Goal: Contribute content

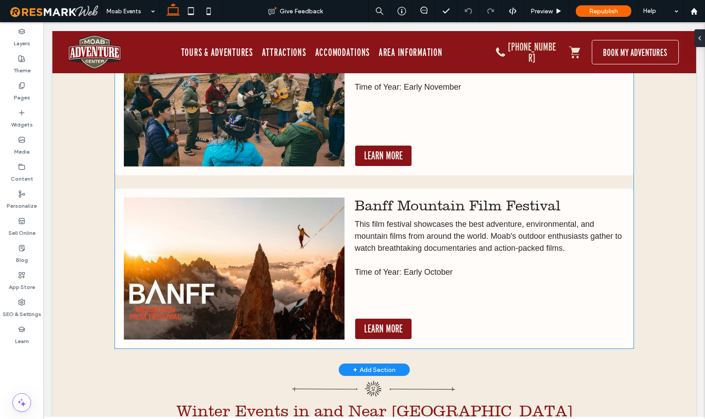
click at [265, 258] on img at bounding box center [234, 269] width 221 height 142
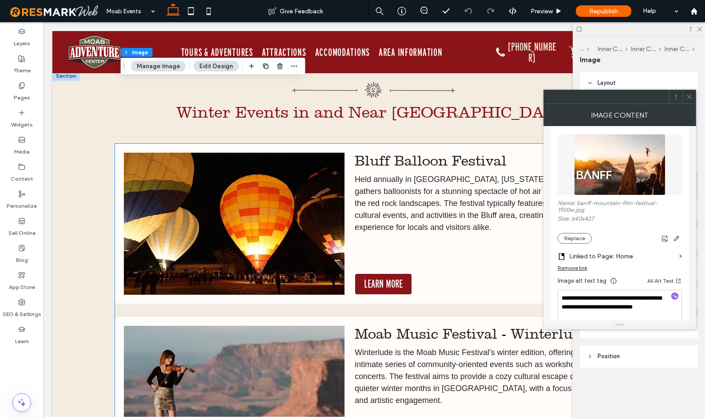
scroll to position [3226, 0]
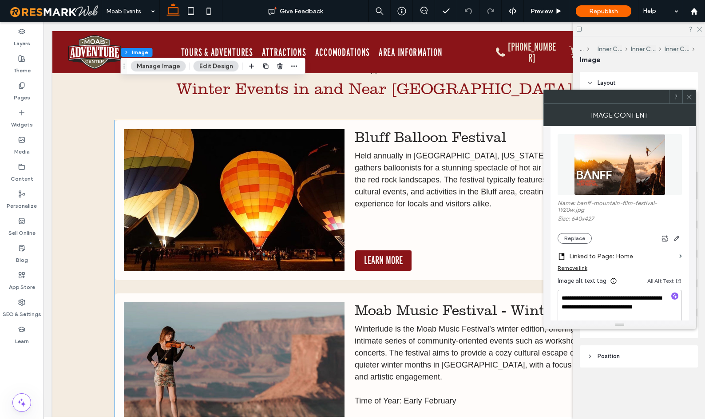
click at [272, 206] on img at bounding box center [234, 200] width 221 height 142
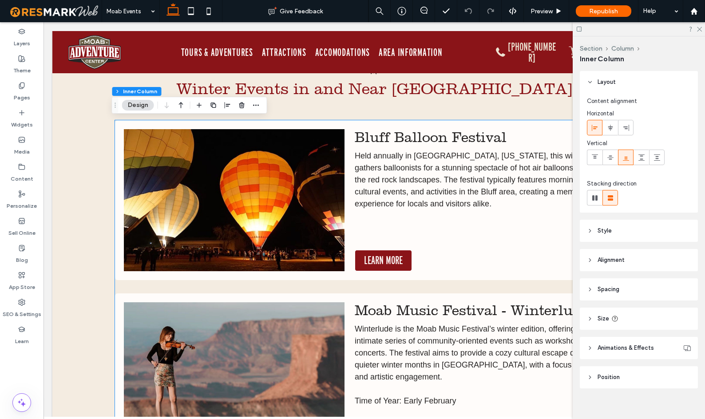
click at [272, 206] on img at bounding box center [234, 200] width 221 height 142
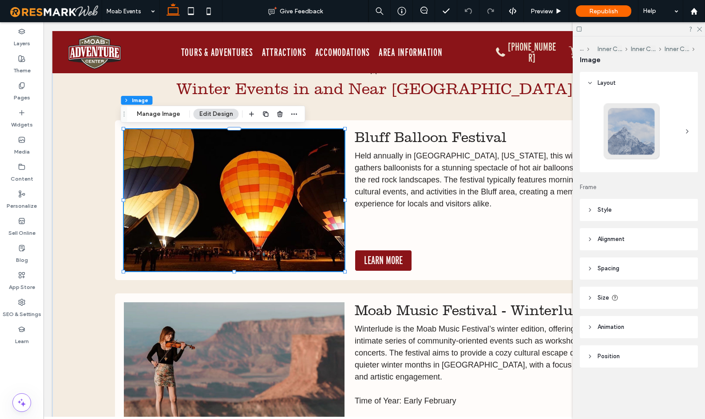
click at [282, 193] on img at bounding box center [234, 200] width 221 height 142
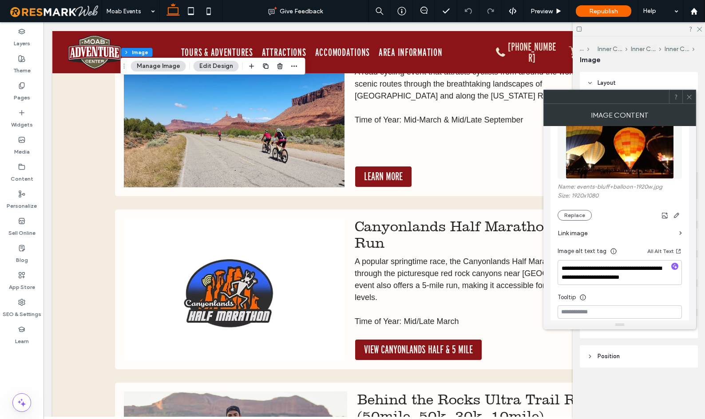
scroll to position [4447, 0]
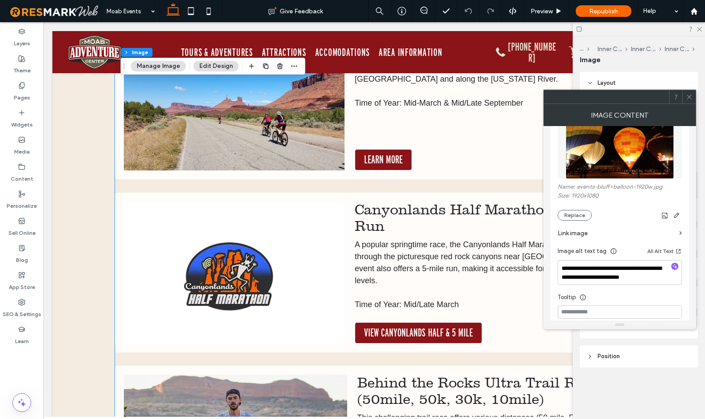
click at [265, 250] on img at bounding box center [234, 273] width 221 height 142
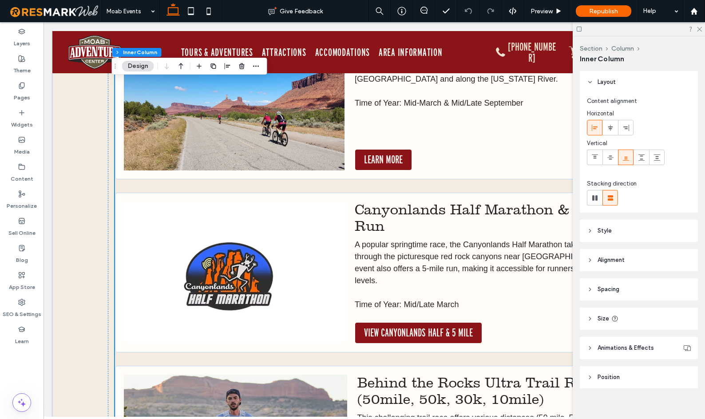
click at [265, 250] on img at bounding box center [234, 273] width 221 height 142
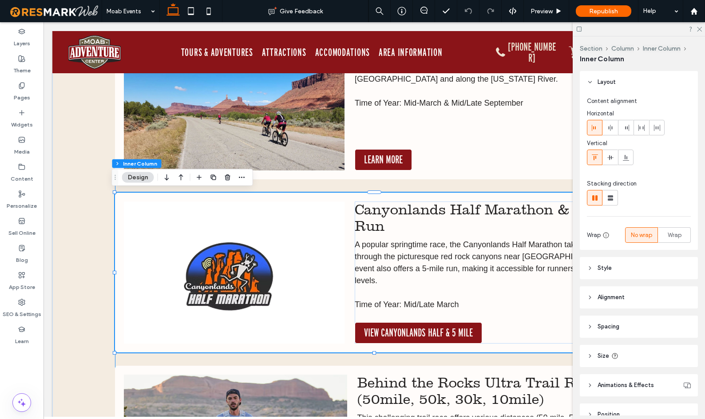
click at [265, 250] on img at bounding box center [234, 273] width 221 height 142
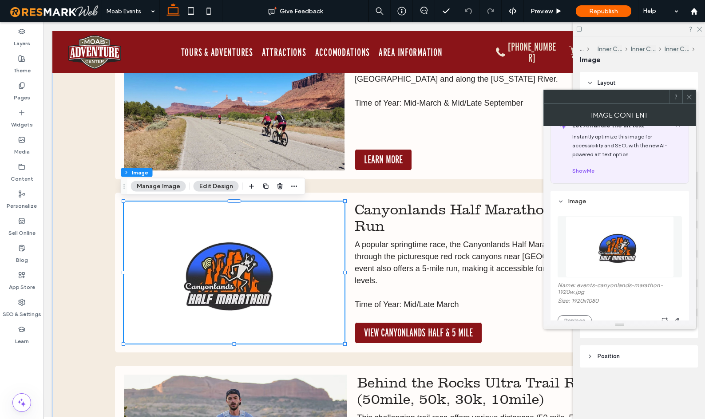
scroll to position [104, 0]
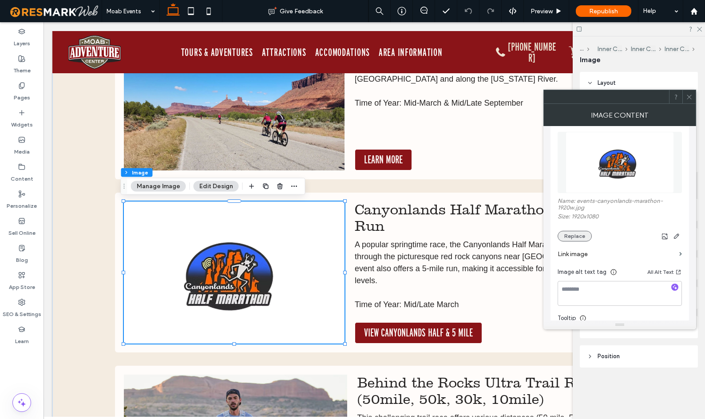
click at [575, 238] on button "Replace" at bounding box center [575, 236] width 34 height 11
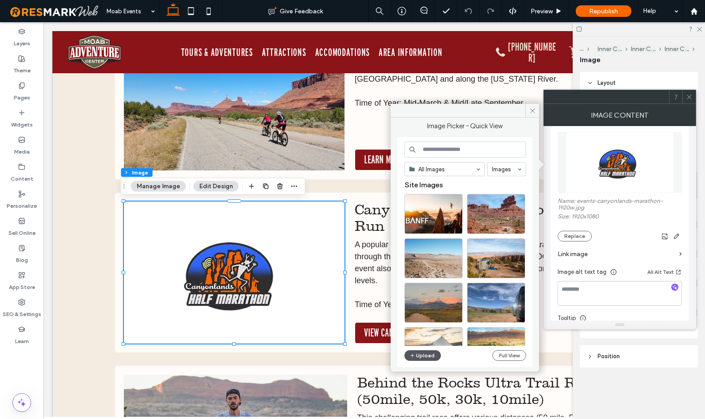
click at [419, 354] on button "Upload" at bounding box center [422, 355] width 36 height 11
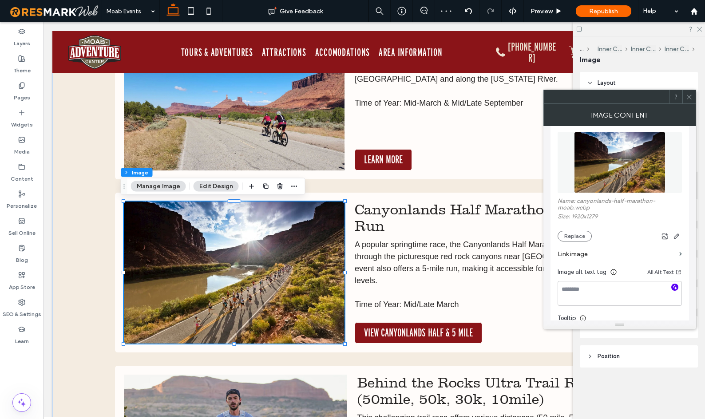
click at [677, 288] on icon "button" at bounding box center [675, 287] width 6 height 6
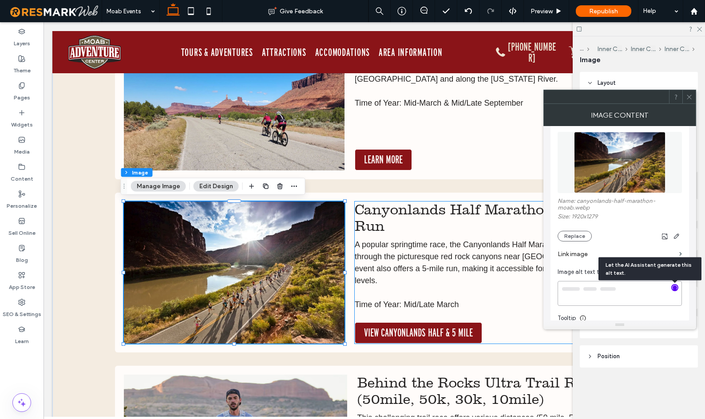
type textarea "**********"
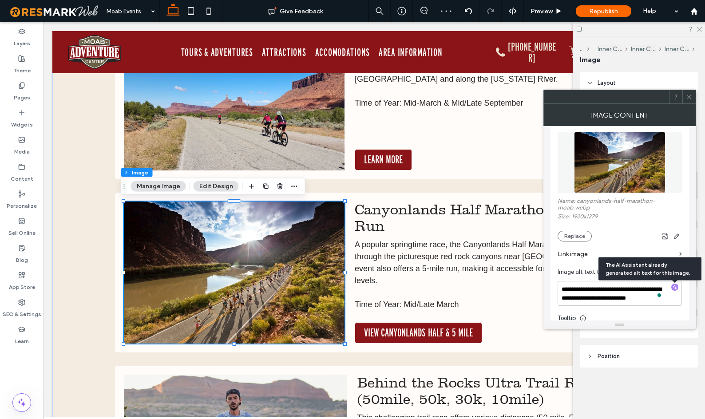
click at [689, 99] on icon at bounding box center [689, 97] width 7 height 7
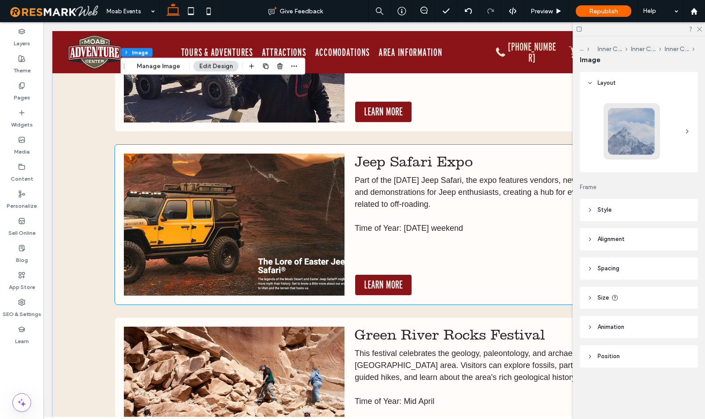
scroll to position [5015, 0]
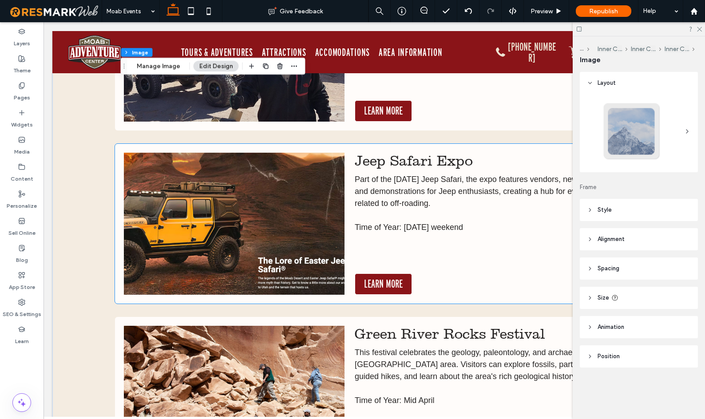
click at [276, 221] on img at bounding box center [234, 224] width 221 height 142
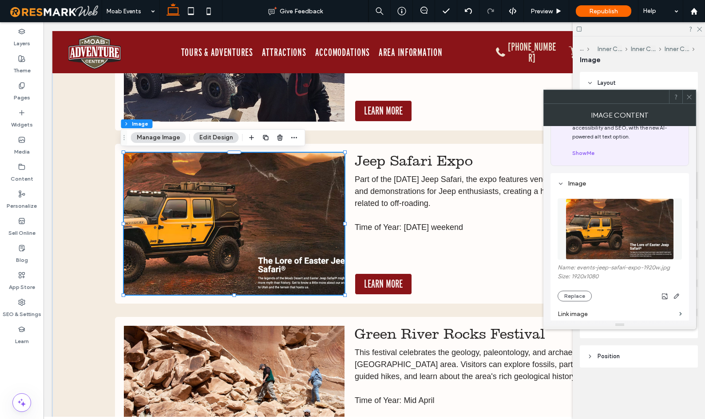
scroll to position [38, 0]
click at [578, 295] on button "Replace" at bounding box center [575, 295] width 34 height 11
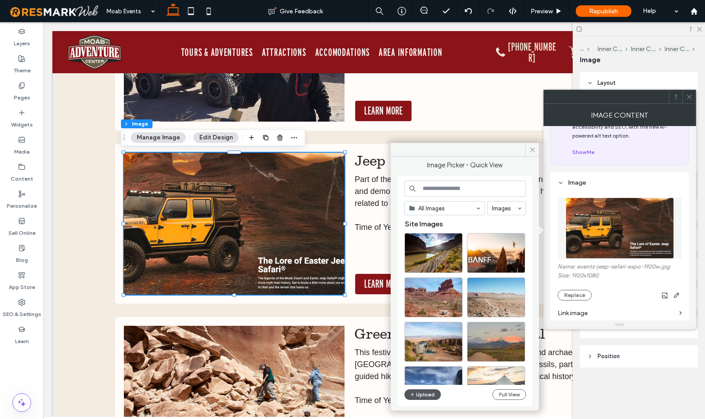
click at [427, 397] on button "Upload" at bounding box center [422, 394] width 36 height 11
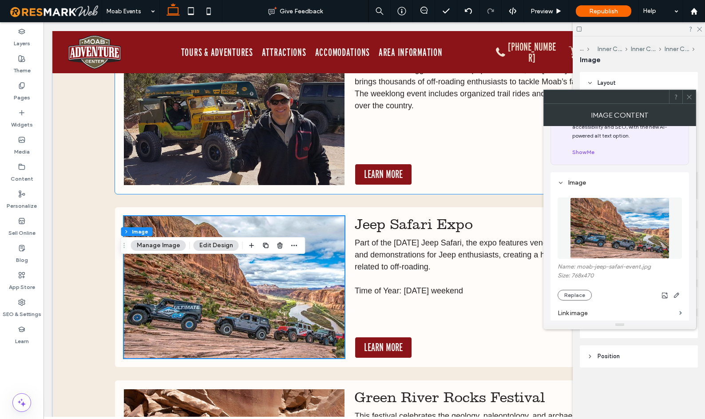
scroll to position [4964, 0]
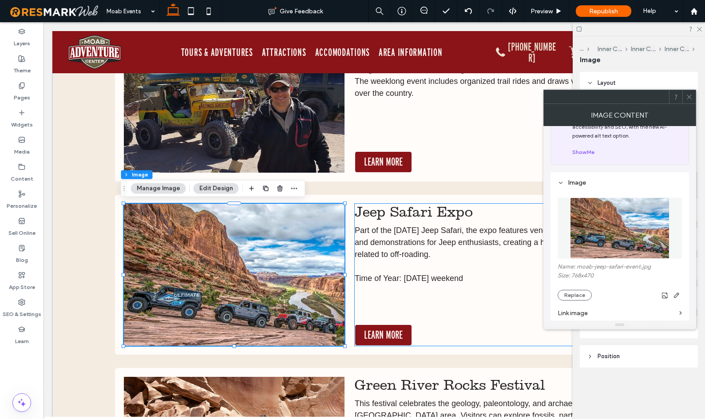
click at [461, 247] on p "Part of the [DATE] Jeep Safari, the expo features vendors, new products, and de…" at bounding box center [490, 243] width 270 height 36
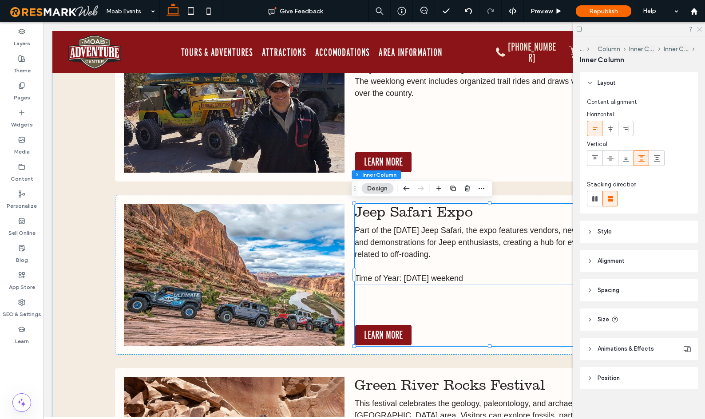
click at [697, 30] on icon at bounding box center [699, 29] width 6 height 6
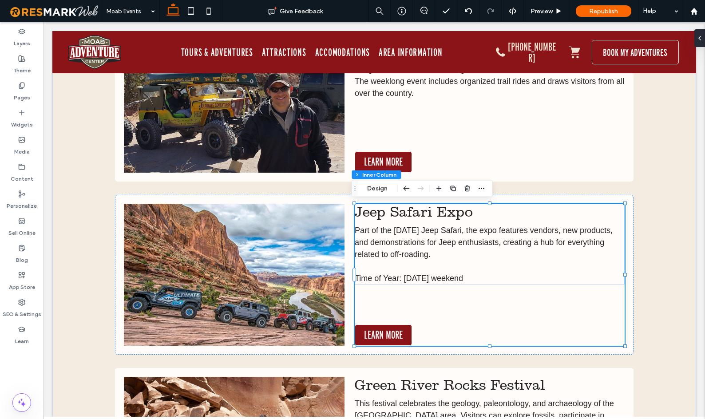
click at [264, 254] on img at bounding box center [234, 275] width 221 height 142
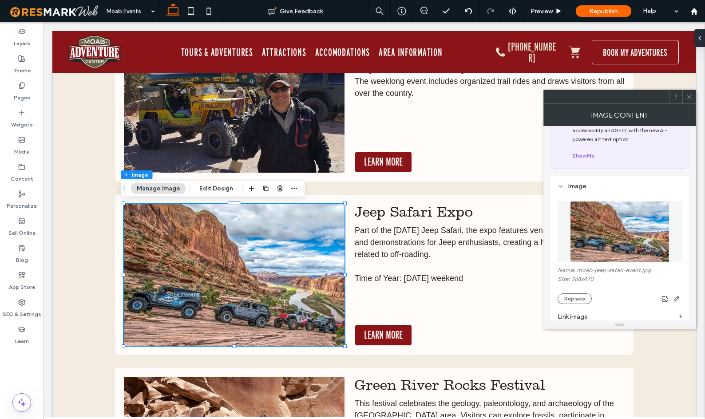
scroll to position [82, 0]
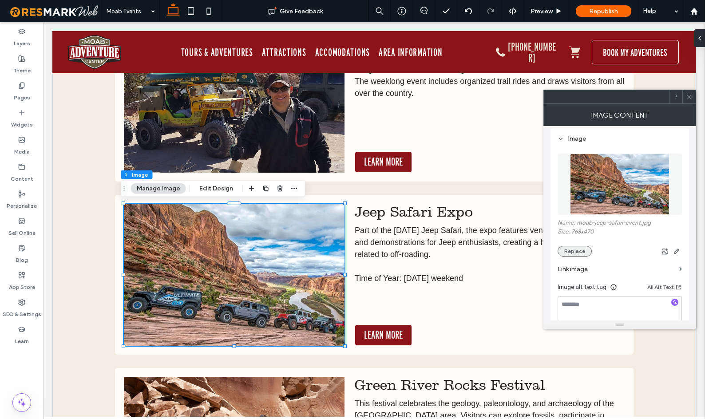
click at [579, 249] on button "Replace" at bounding box center [575, 251] width 34 height 11
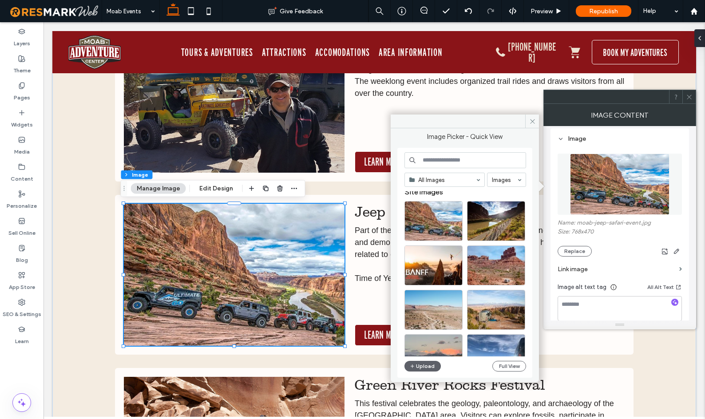
scroll to position [0, 0]
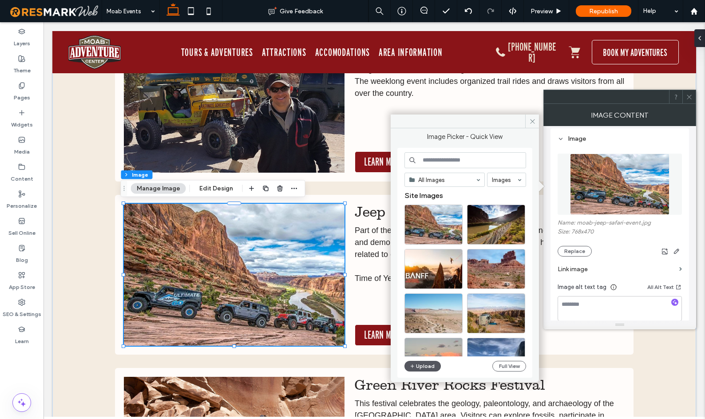
click at [421, 365] on button "Upload" at bounding box center [422, 366] width 36 height 11
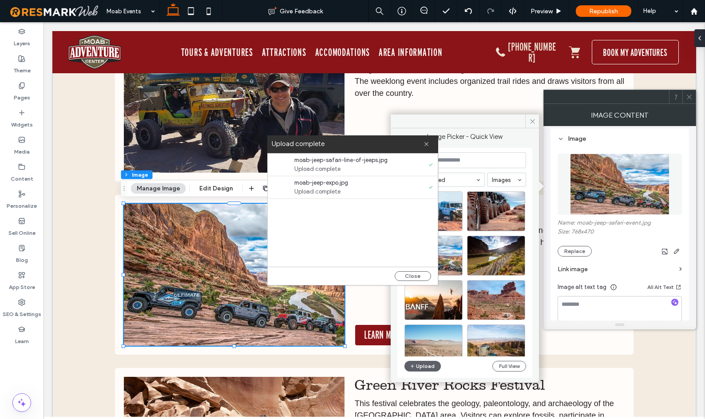
click at [336, 189] on span "Upload complete" at bounding box center [345, 191] width 102 height 9
click at [426, 145] on icon at bounding box center [426, 144] width 6 height 6
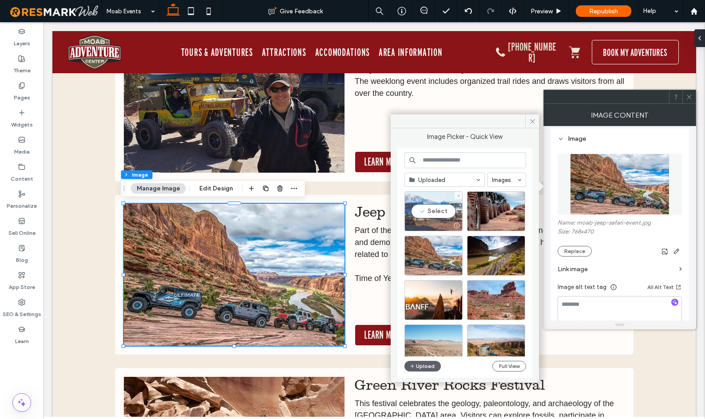
click at [435, 212] on div "Select" at bounding box center [433, 211] width 58 height 40
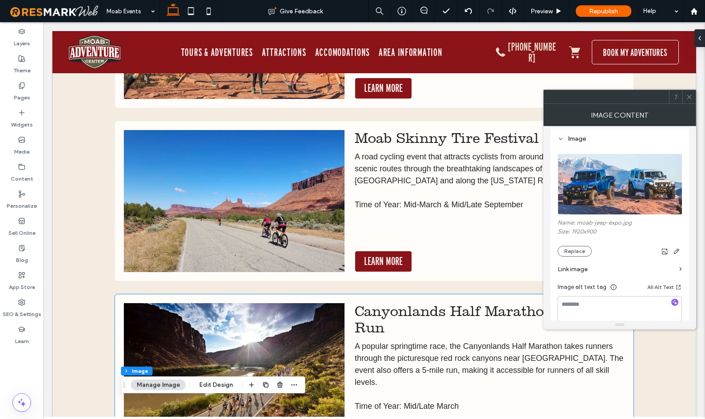
scroll to position [4345, 0]
